Goal: Information Seeking & Learning: Learn about a topic

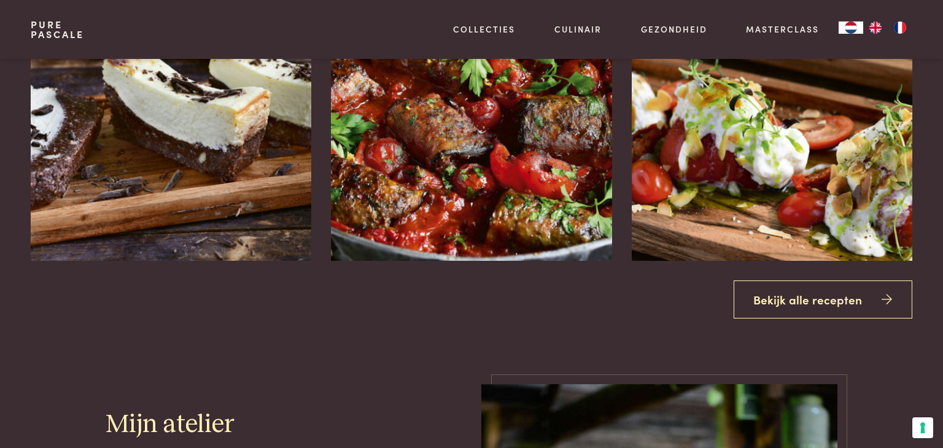
scroll to position [1524, 0]
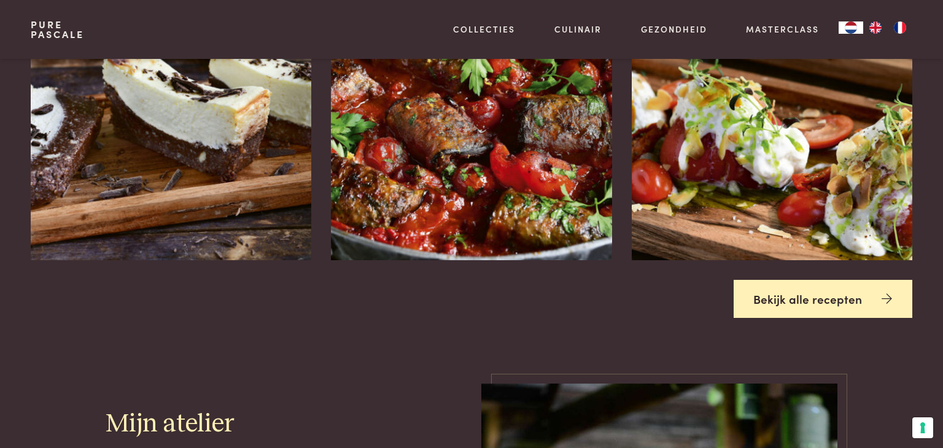
click at [763, 305] on link "Bekijk alle recepten" at bounding box center [822, 299] width 179 height 39
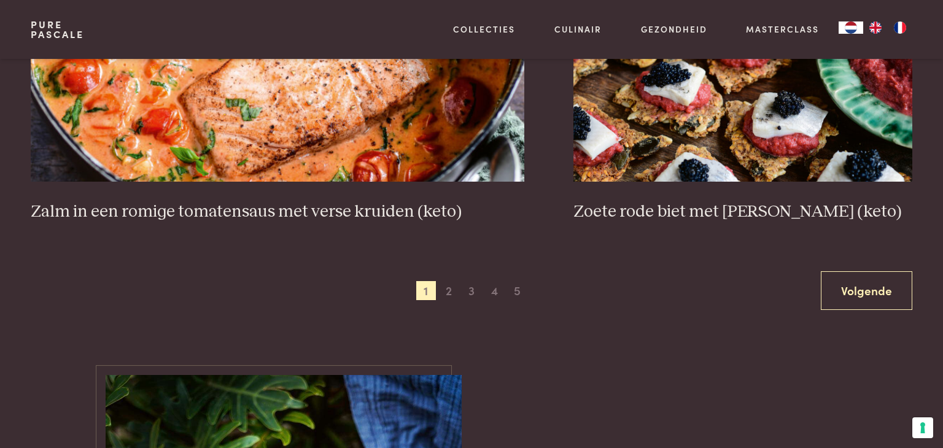
scroll to position [2333, 0]
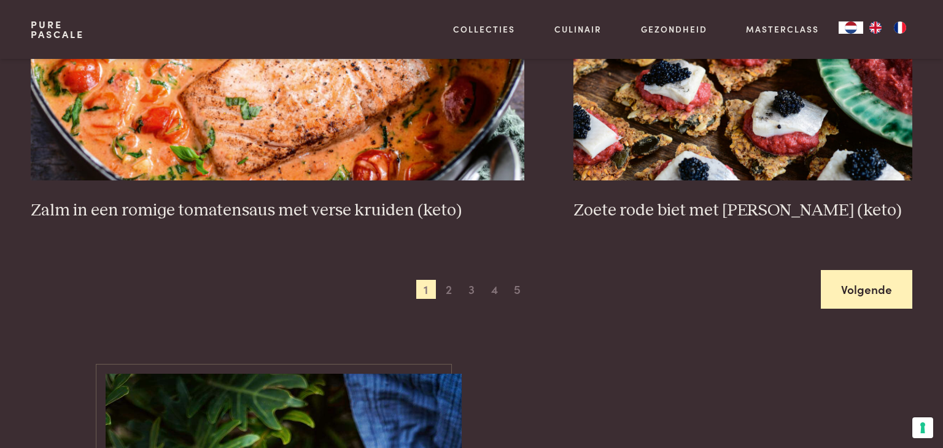
click at [900, 298] on link "Volgende" at bounding box center [865, 289] width 91 height 39
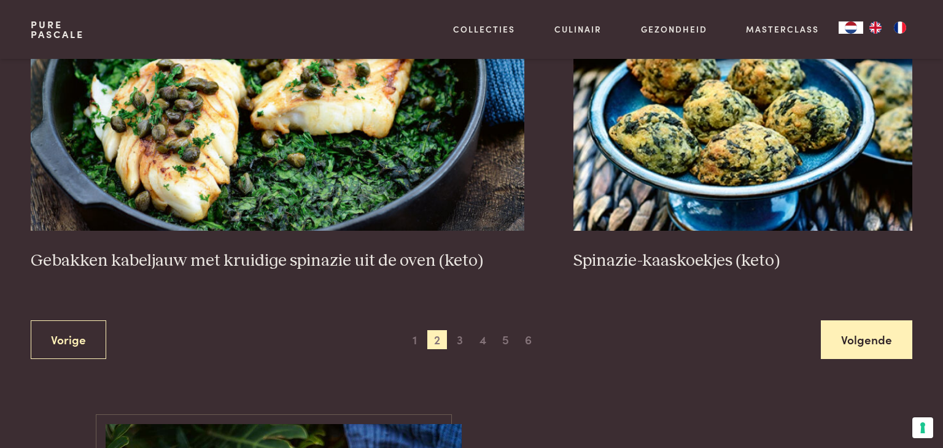
scroll to position [2285, 0]
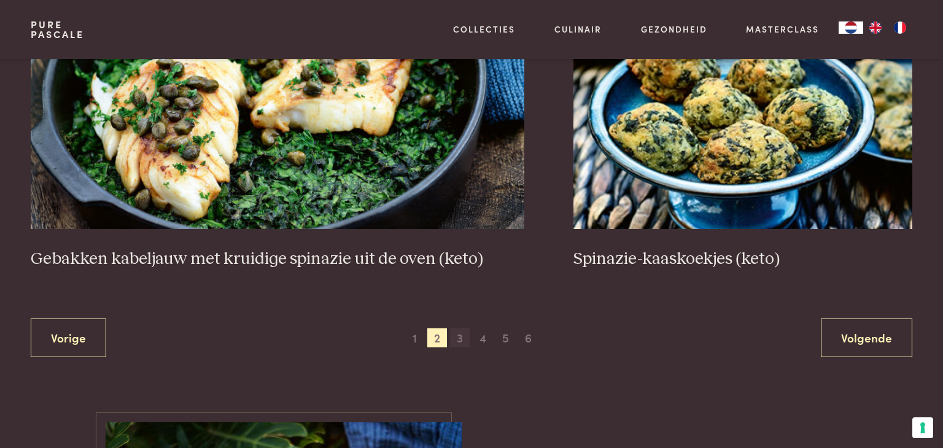
click at [458, 341] on span "3" at bounding box center [460, 338] width 20 height 20
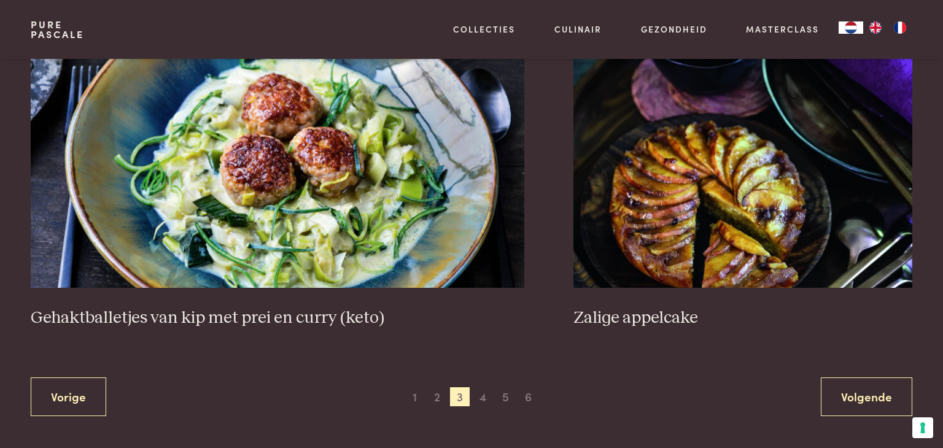
scroll to position [2268, 0]
click at [485, 396] on span "4" at bounding box center [483, 397] width 20 height 20
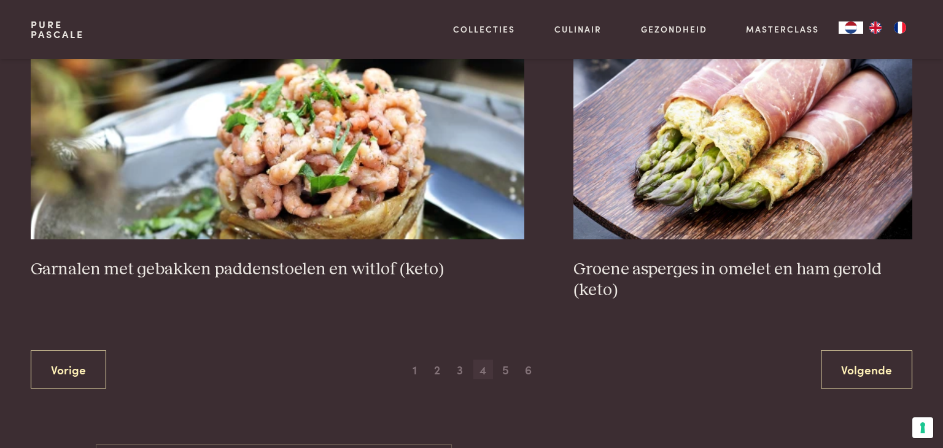
scroll to position [2282, 0]
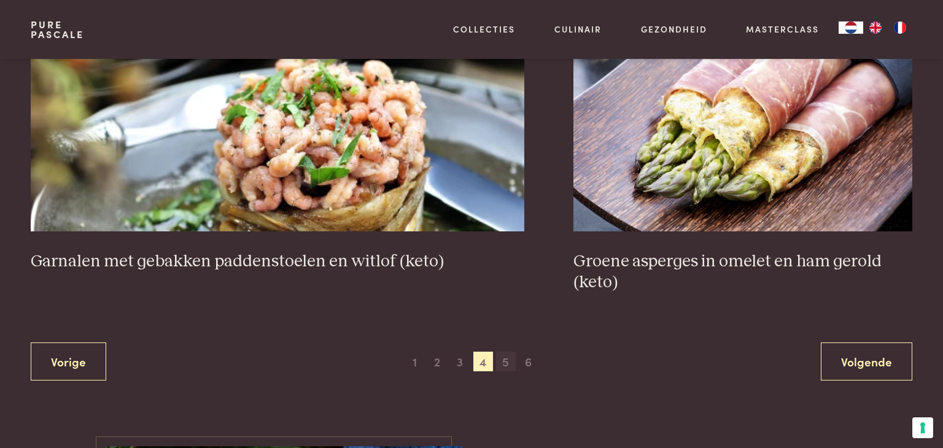
click at [507, 366] on span "5" at bounding box center [506, 362] width 20 height 20
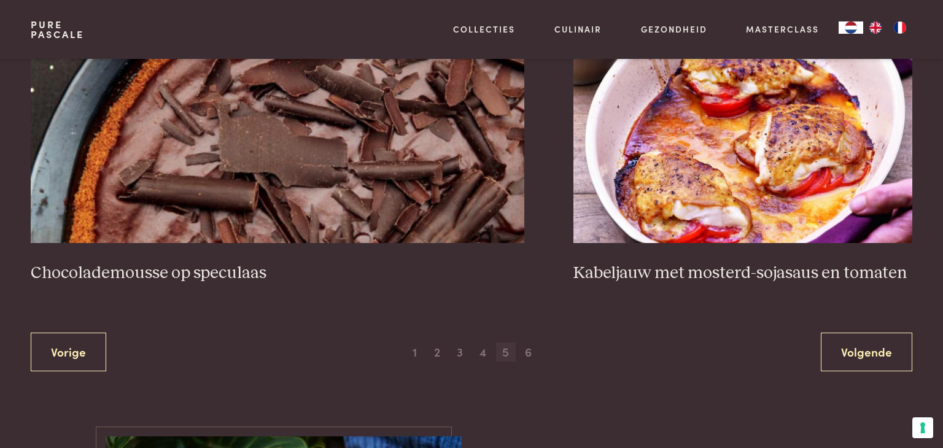
scroll to position [2281, 0]
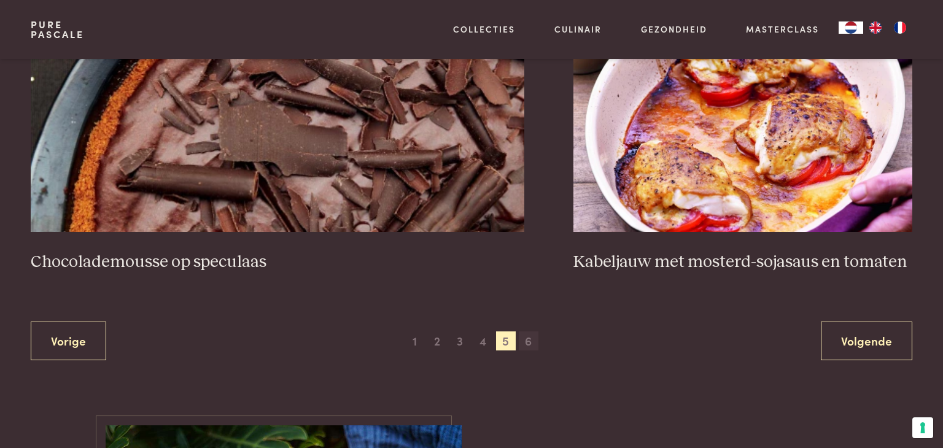
click at [528, 338] on span "6" at bounding box center [529, 341] width 20 height 20
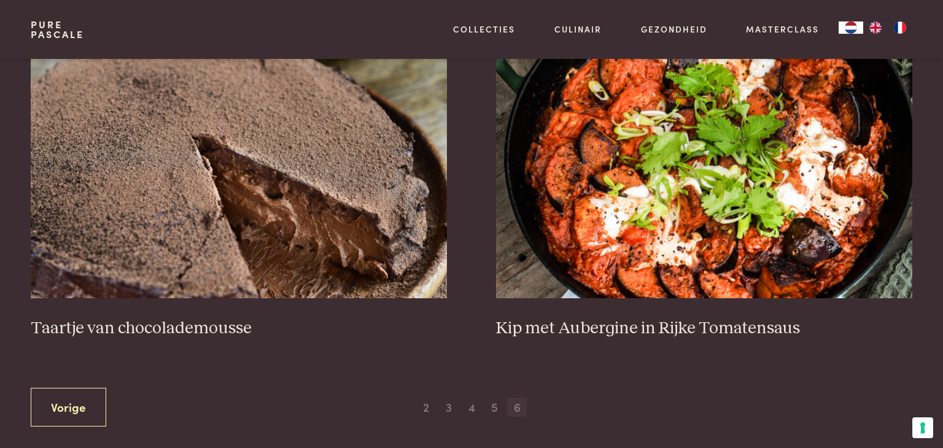
scroll to position [520, 0]
